Goal: Task Accomplishment & Management: Use online tool/utility

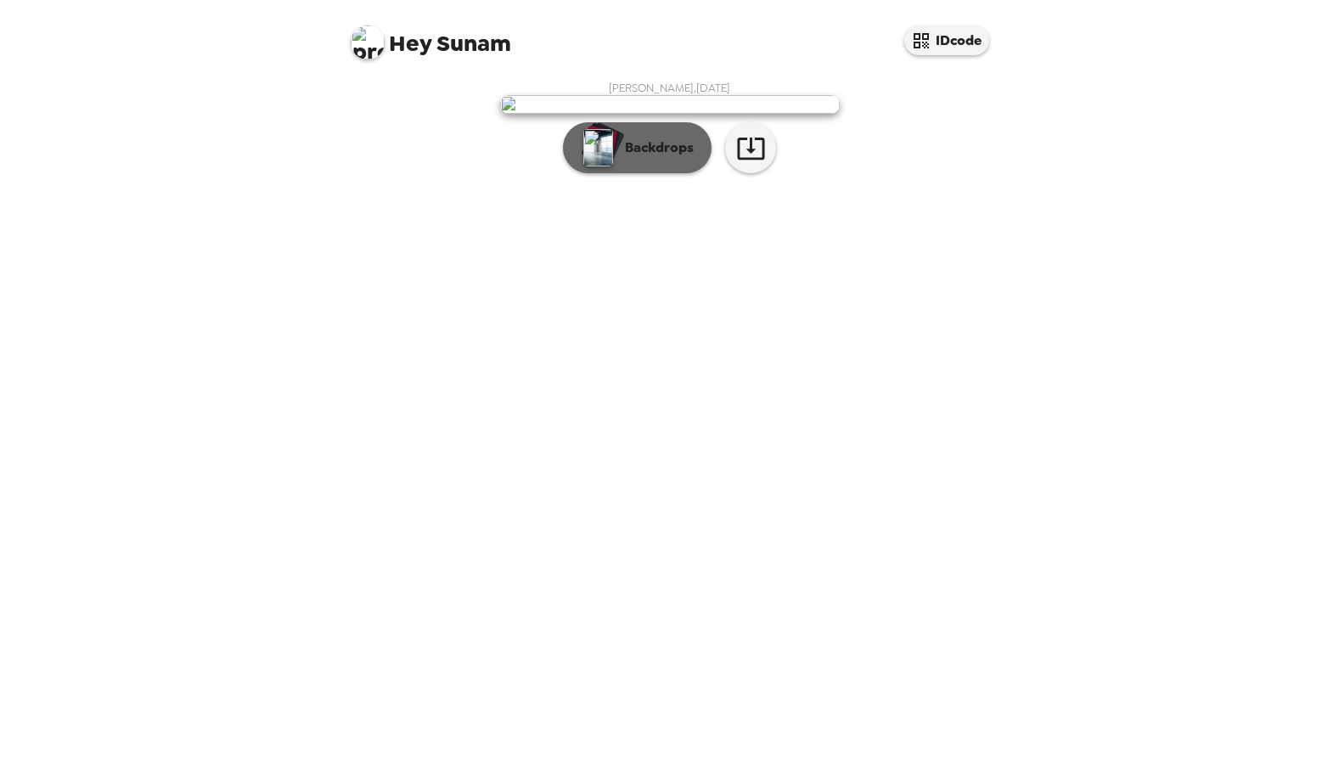
click at [666, 158] on p "Backdrops" at bounding box center [654, 148] width 77 height 20
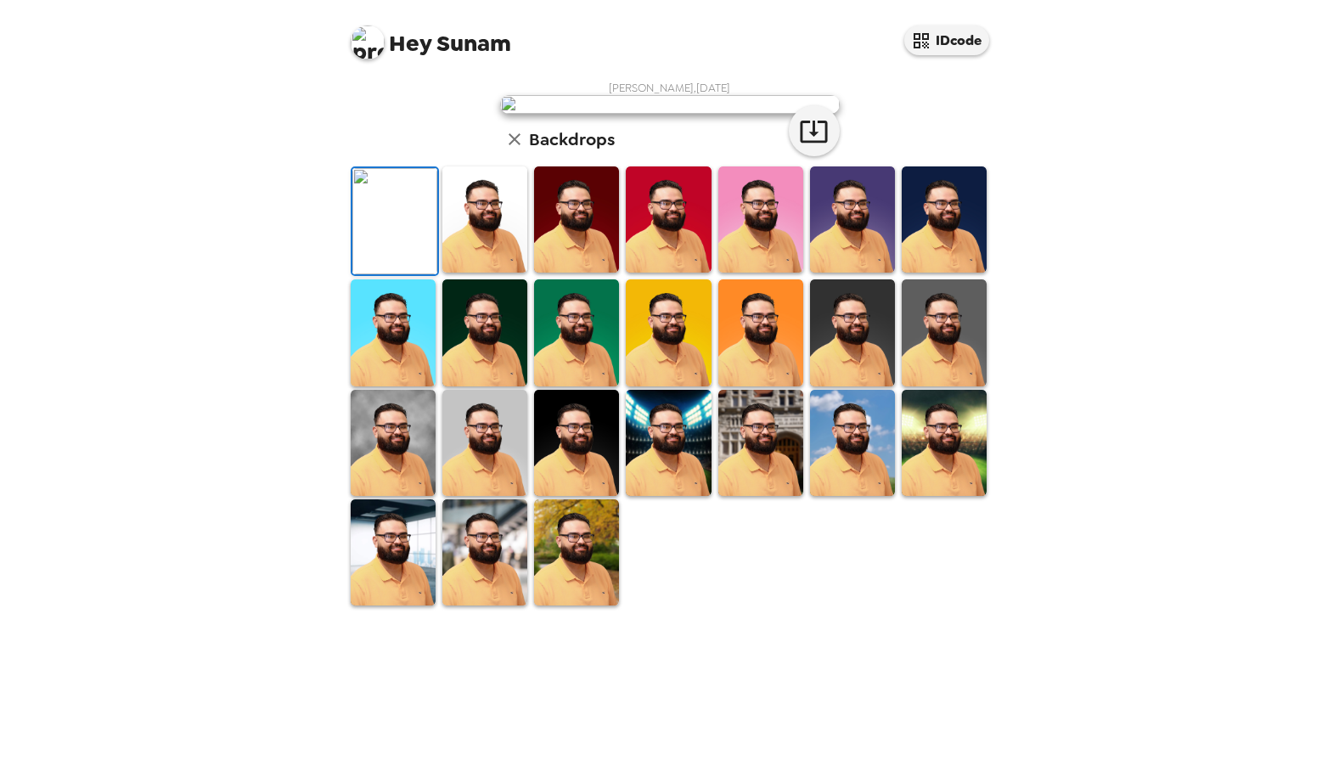
scroll to position [264, 0]
drag, startPoint x: 593, startPoint y: 683, endPoint x: 603, endPoint y: 679, distance: 9.9
click at [593, 605] on img at bounding box center [576, 552] width 85 height 106
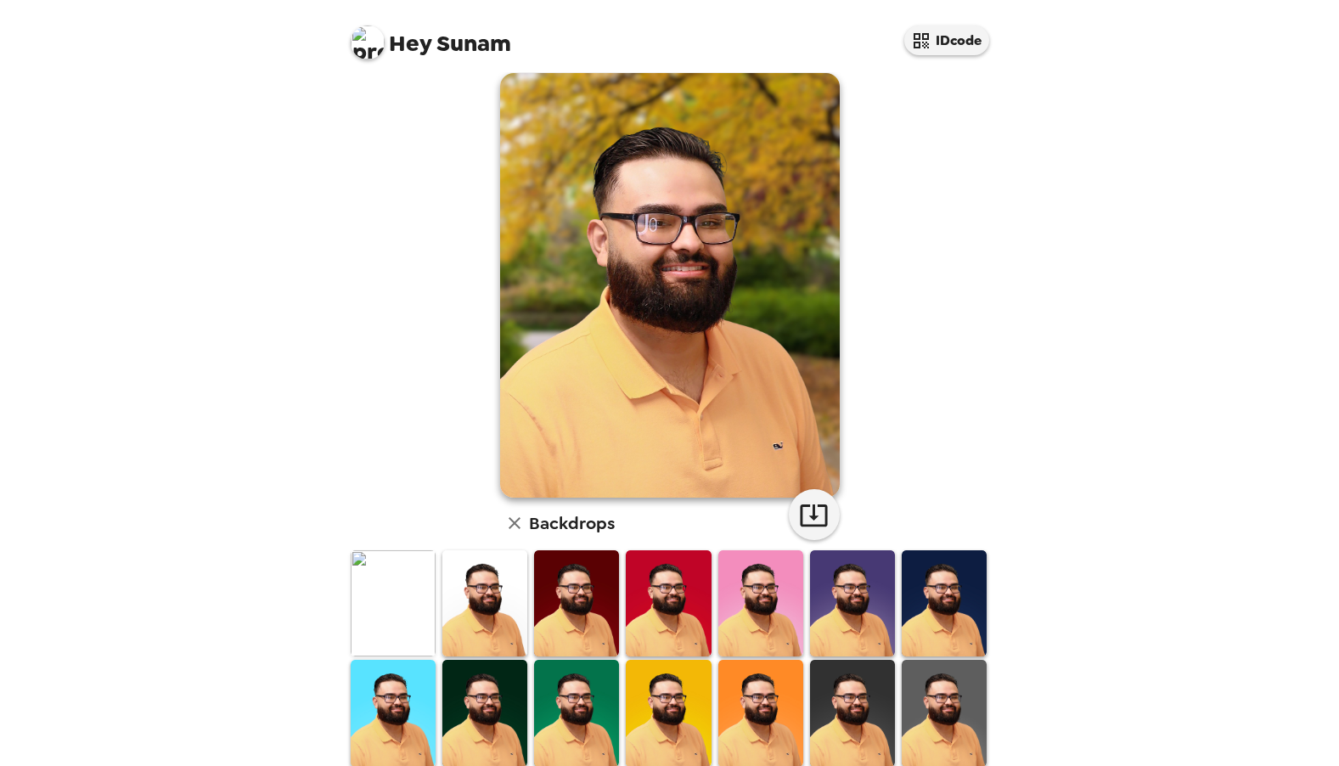
scroll to position [0, 0]
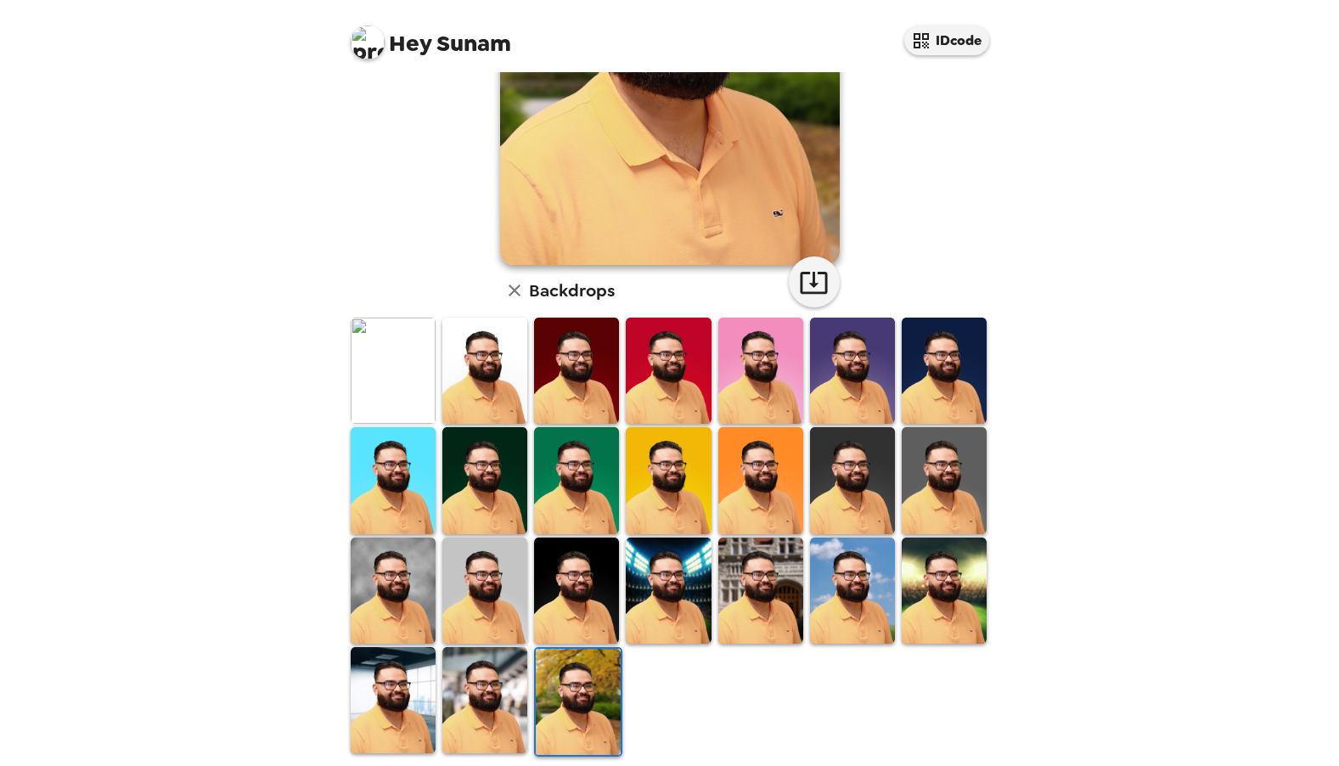
click at [933, 576] on img at bounding box center [944, 590] width 85 height 106
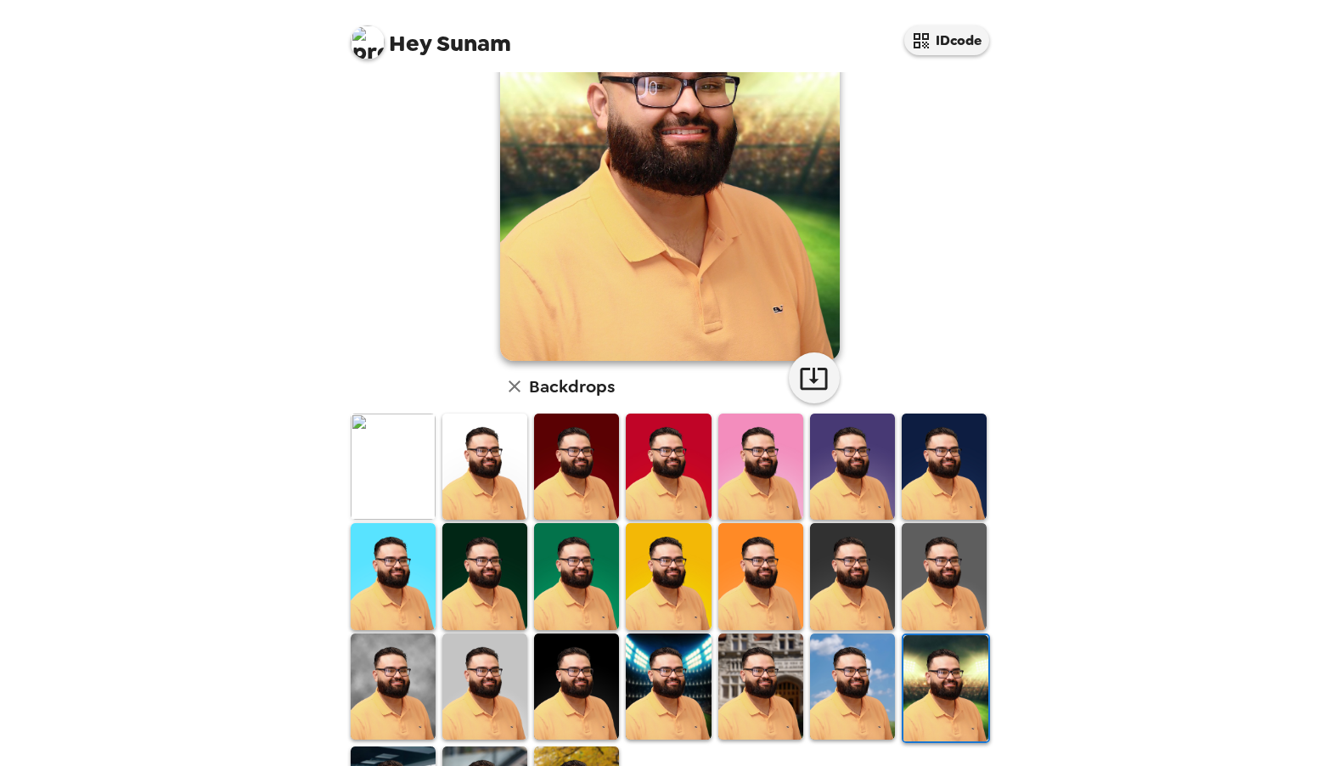
scroll to position [170, 0]
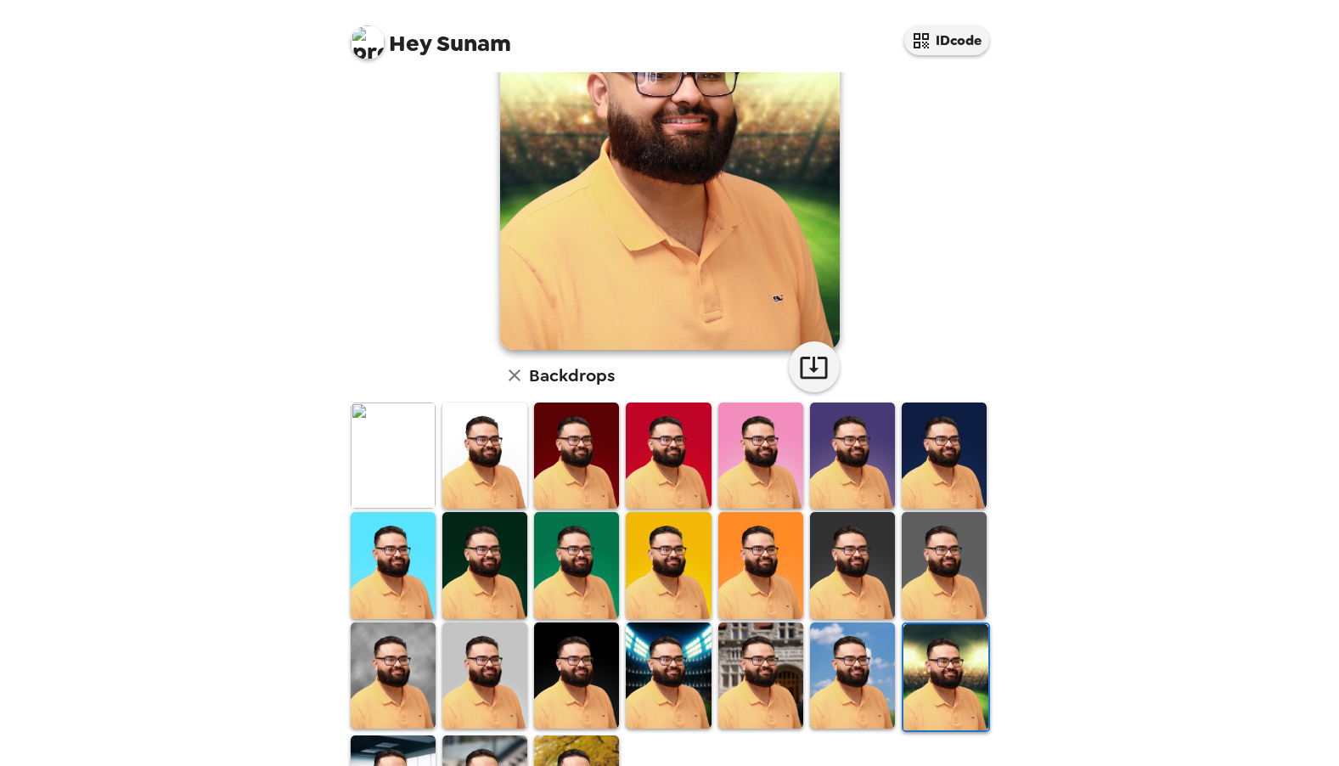
click at [828, 659] on img at bounding box center [852, 675] width 85 height 106
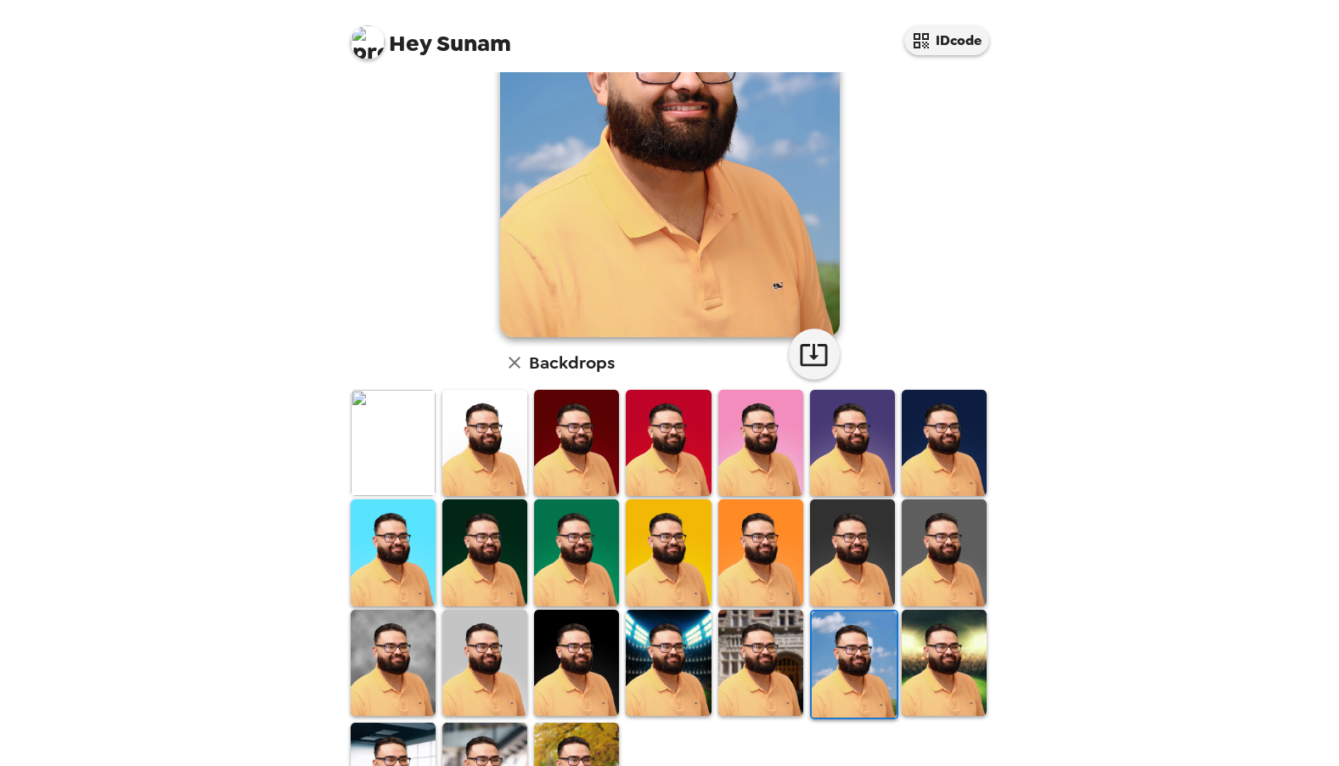
scroll to position [255, 0]
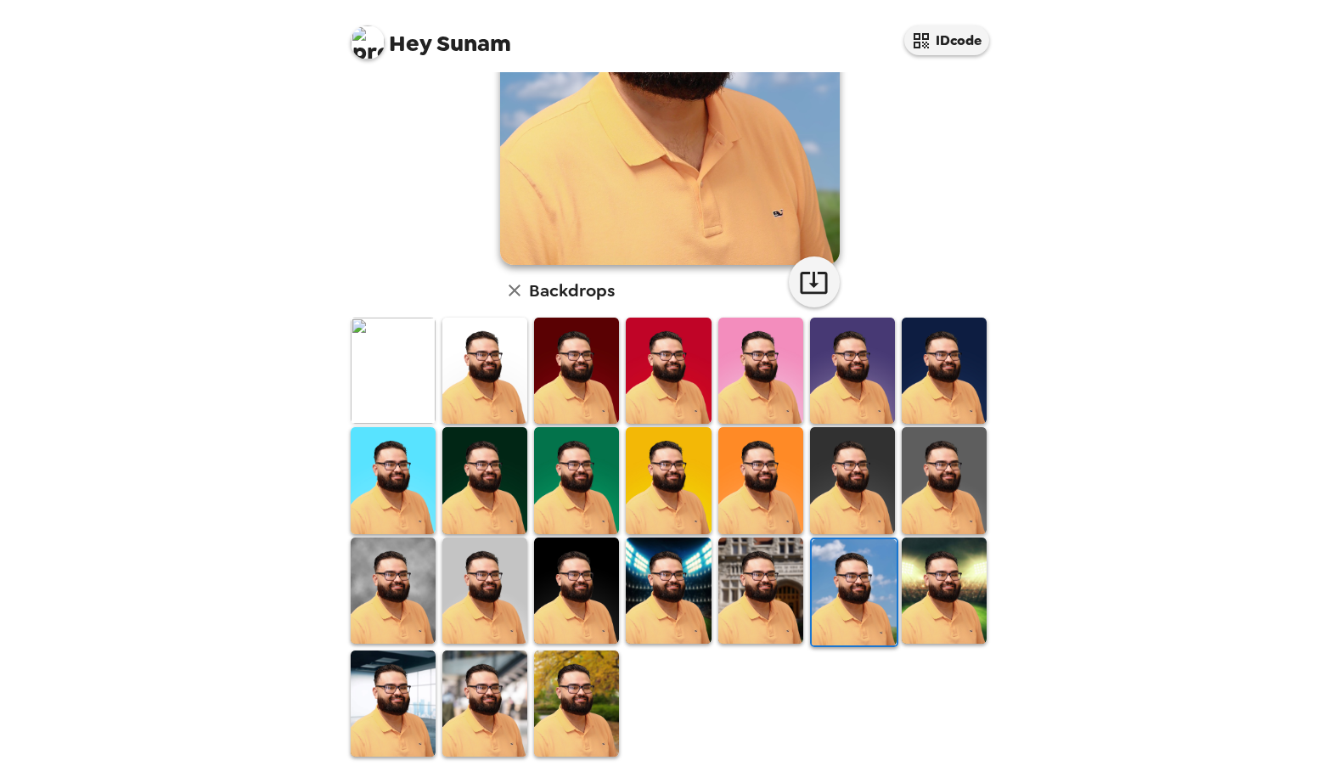
click at [563, 664] on img at bounding box center [576, 703] width 85 height 106
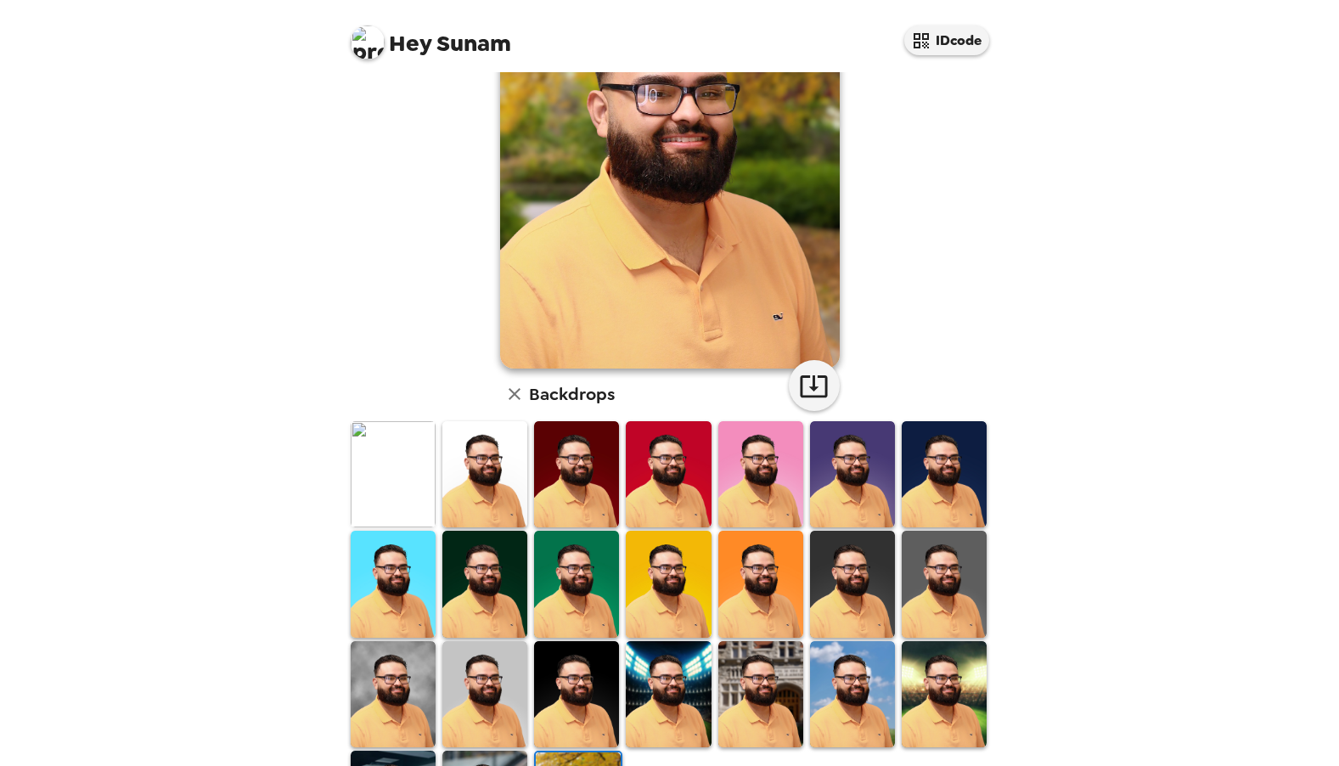
scroll to position [264, 0]
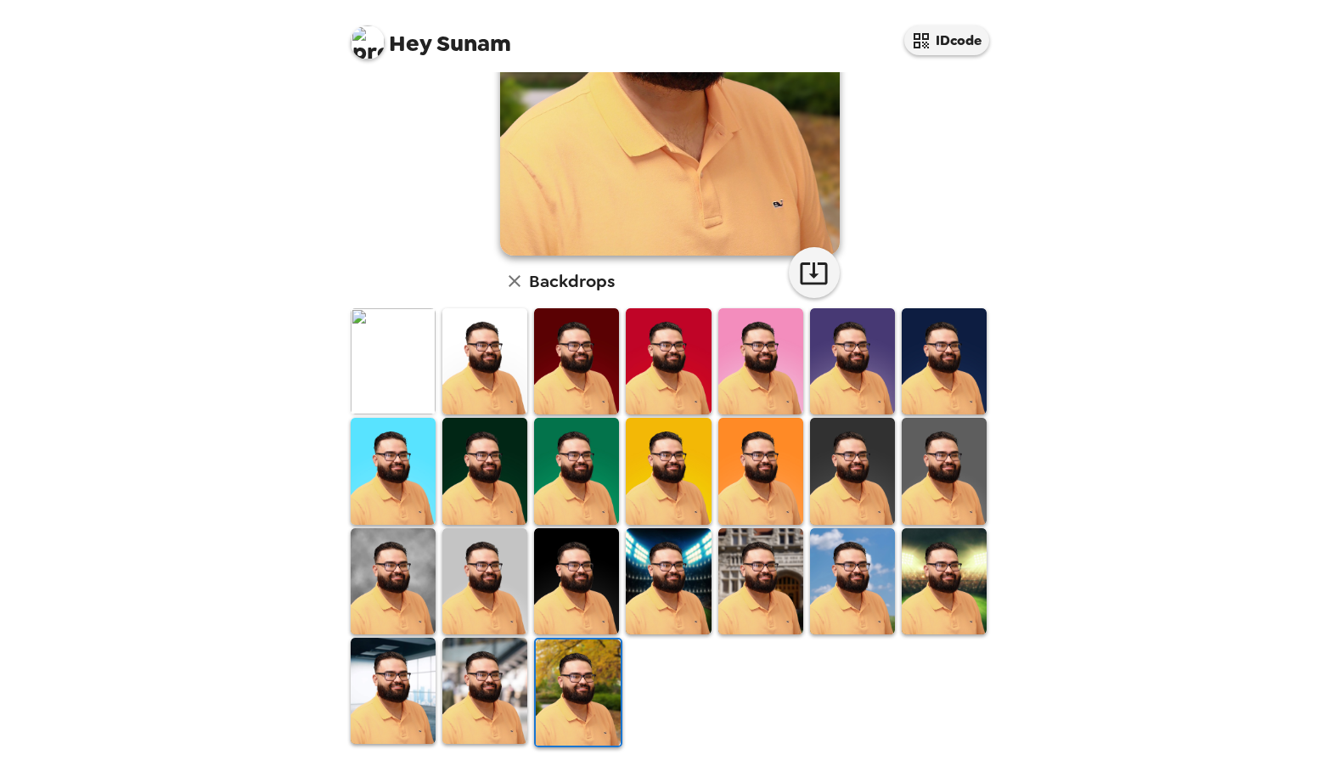
click at [396, 486] on img at bounding box center [393, 471] width 85 height 106
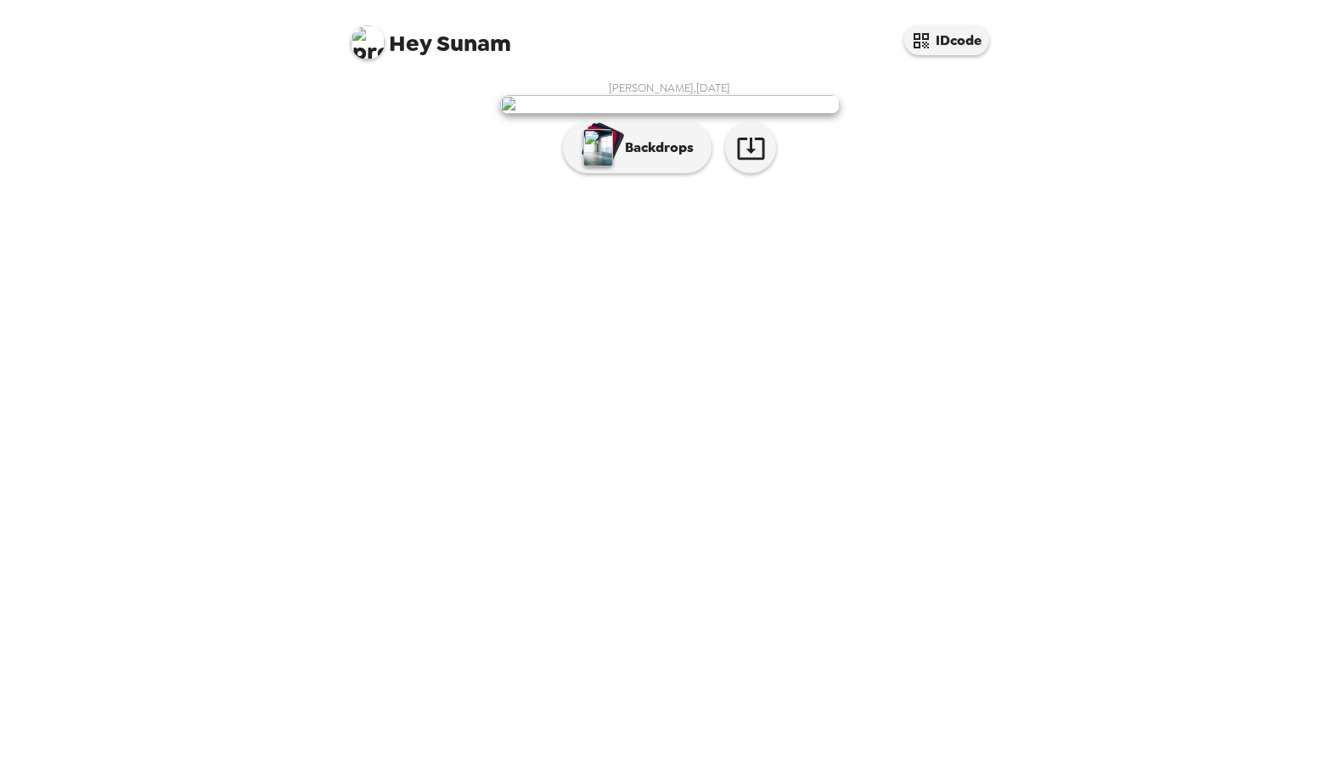
click at [895, 182] on div "Sunam Dhakal , 09-25-2025 Backdrops" at bounding box center [669, 131] width 645 height 101
